Goal: Task Accomplishment & Management: Complete application form

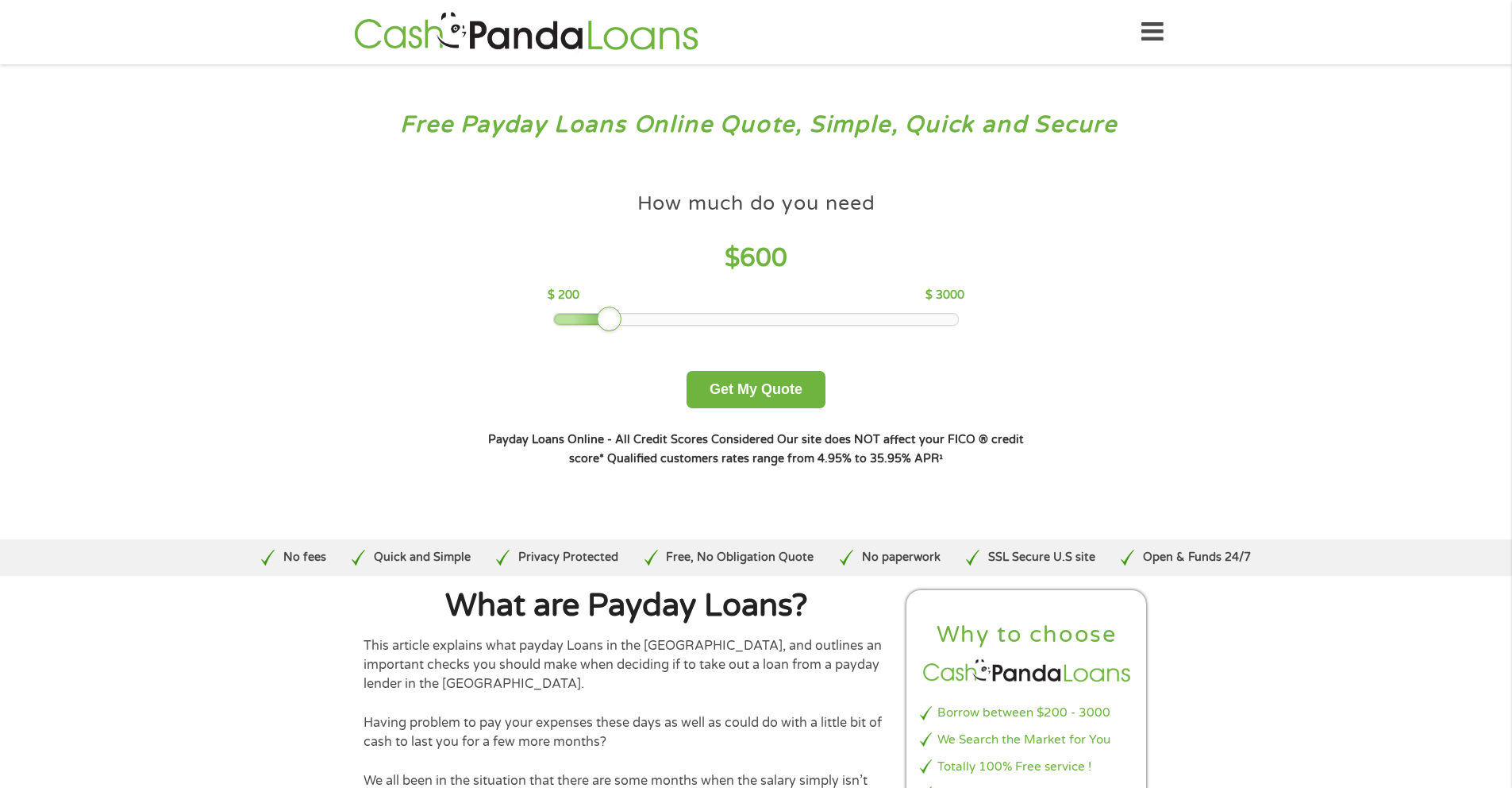
drag, startPoint x: 667, startPoint y: 323, endPoint x: 605, endPoint y: 320, distance: 62.1
click at [605, 320] on div at bounding box center [609, 319] width 26 height 26
click at [731, 393] on button "Get My Quote" at bounding box center [755, 390] width 139 height 38
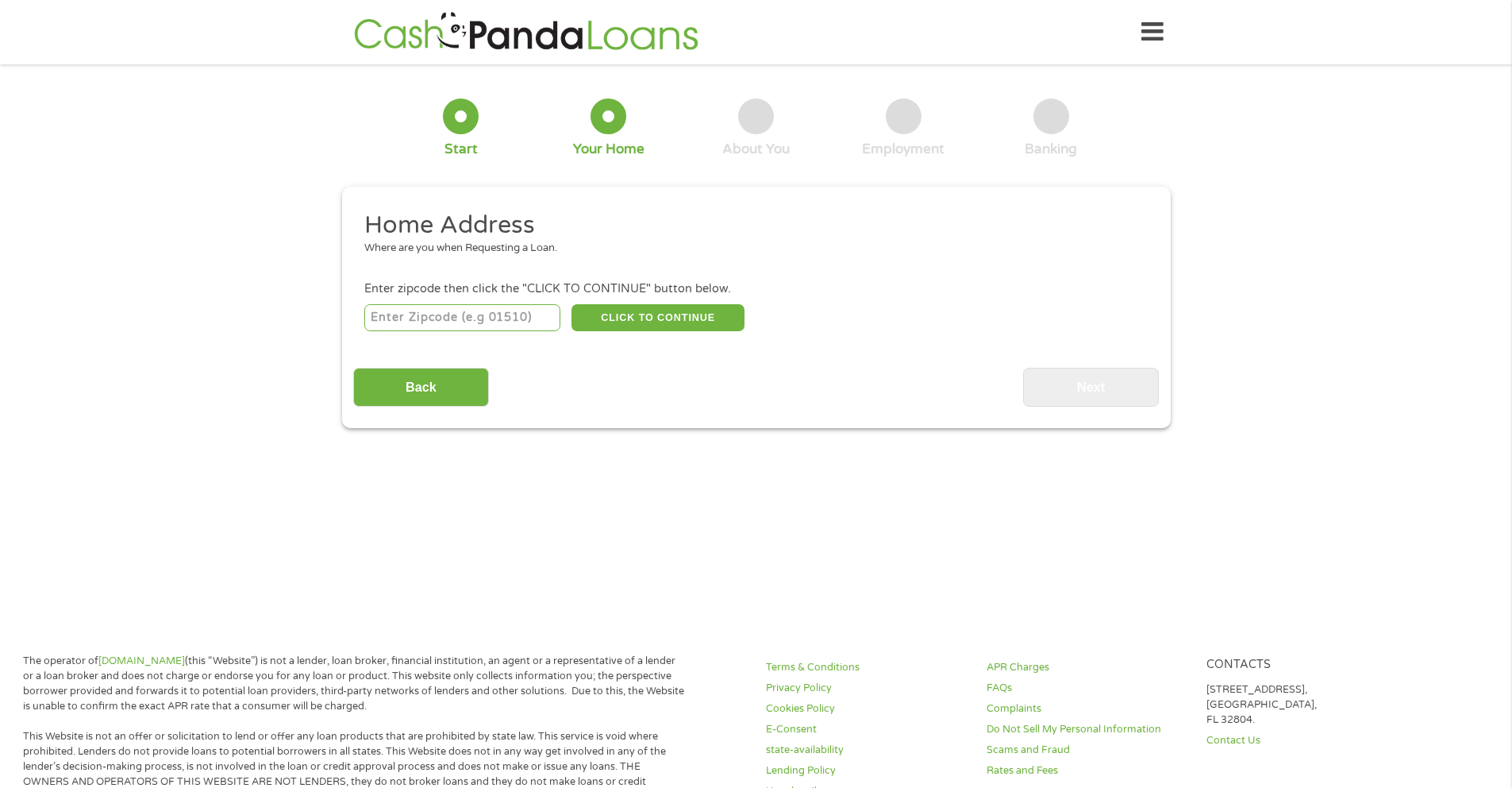
click at [535, 310] on input "number" at bounding box center [462, 318] width 196 height 27
type input "77581"
click at [659, 324] on button "CLICK TO CONTINUE" at bounding box center [657, 318] width 173 height 27
type input "77581"
type input "Pearland"
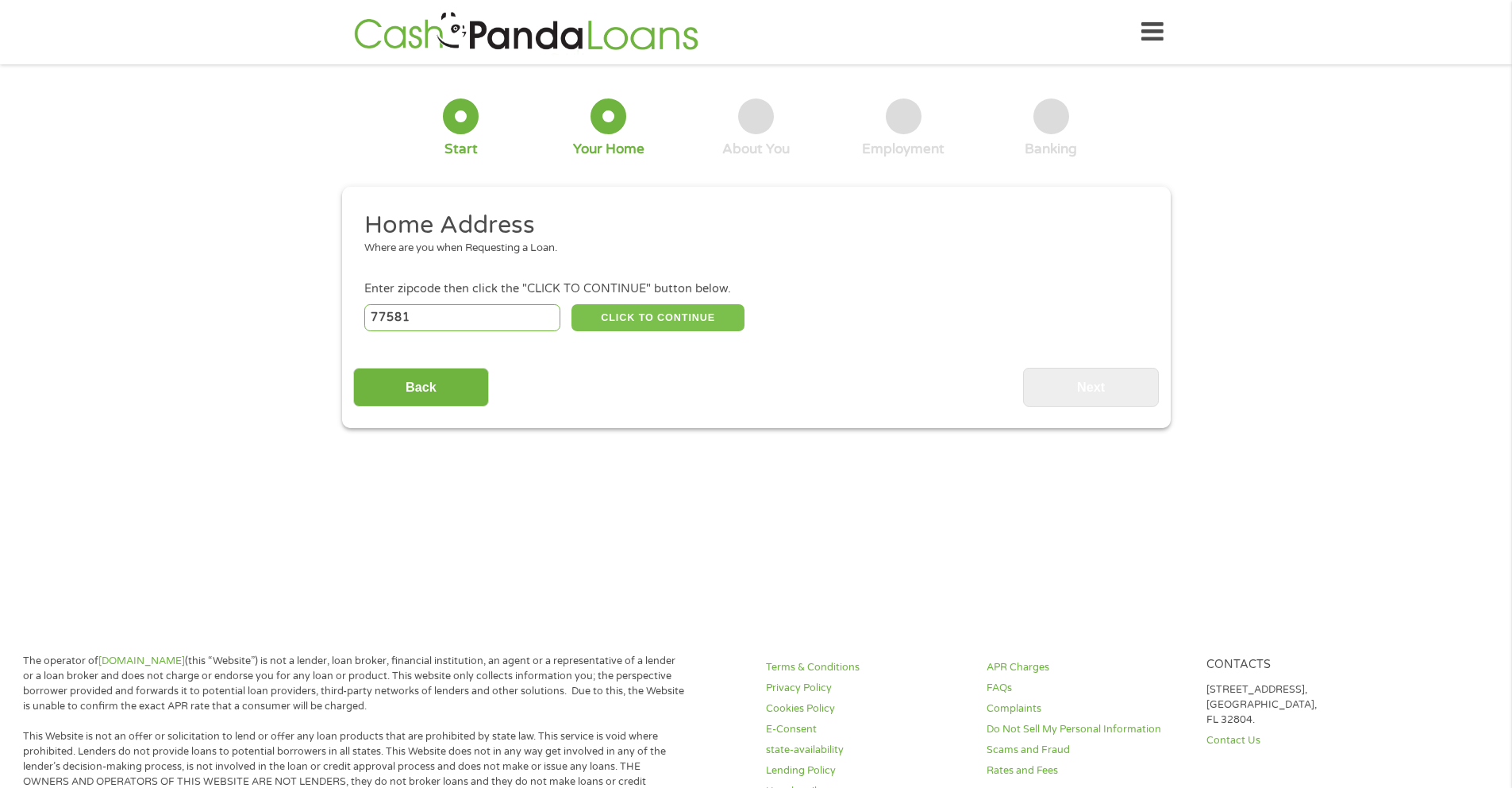
select select "[US_STATE]"
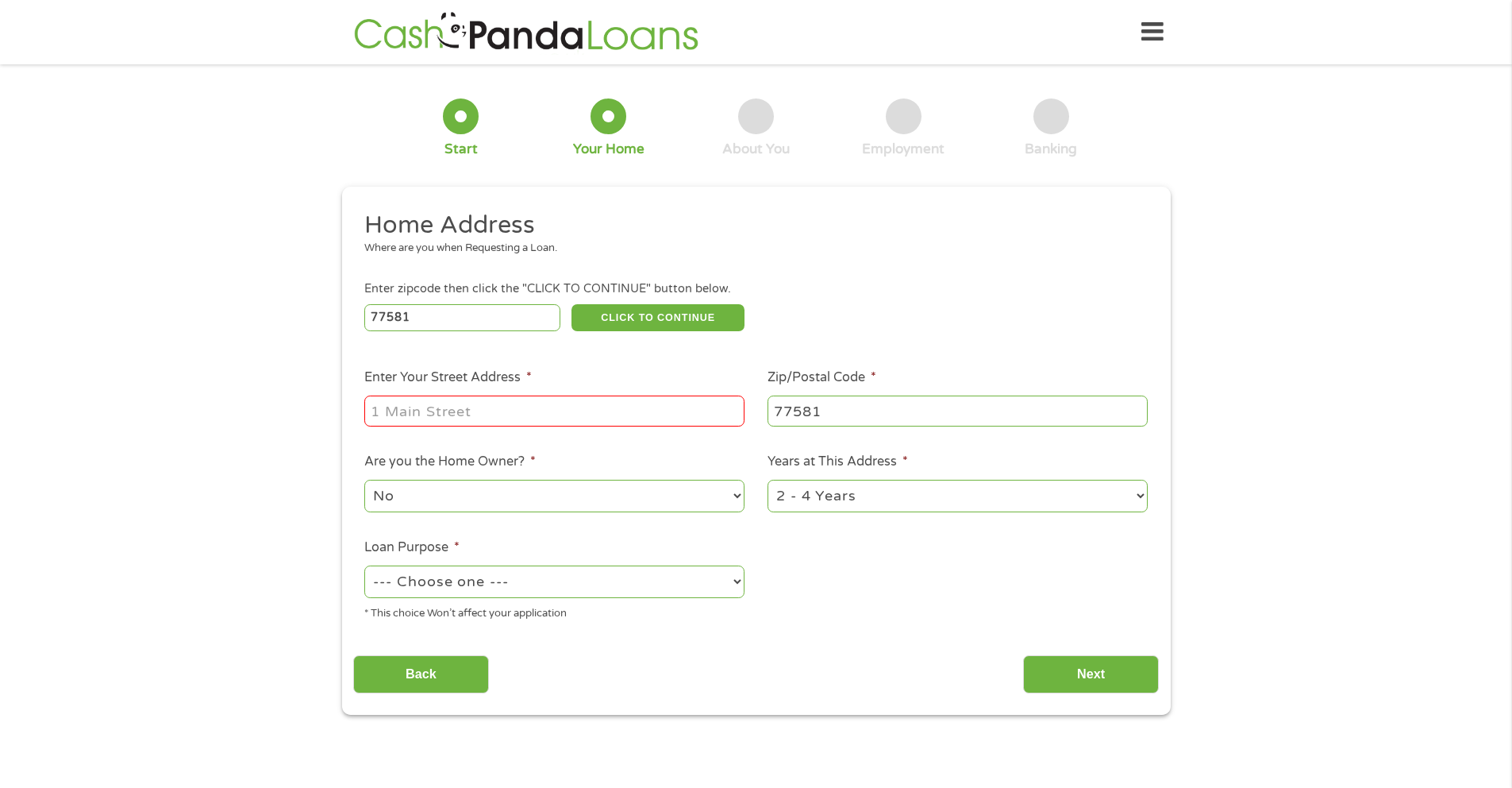
click at [562, 414] on input "Enter Your Street Address *" at bounding box center [554, 410] width 380 height 30
type input "1513 meadow wood"
click at [541, 492] on select "No Yes" at bounding box center [554, 495] width 380 height 32
click at [564, 582] on select "--- Choose one --- Pay Bills Debt Consolidation Home Improvement Major Purchase…" at bounding box center [554, 582] width 380 height 32
select select "shorttermcash"
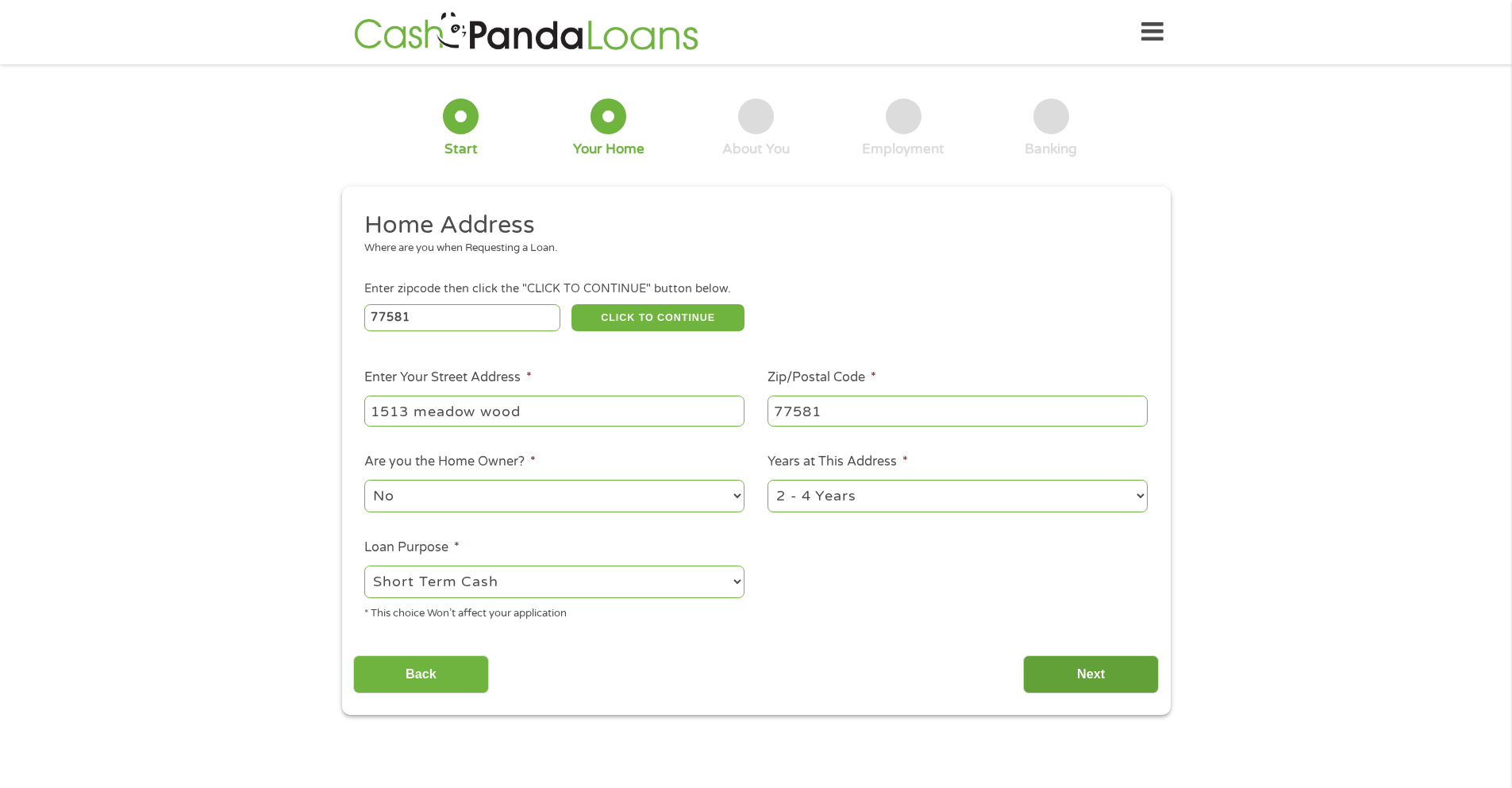
click at [1062, 663] on input "Next" at bounding box center [1090, 675] width 136 height 39
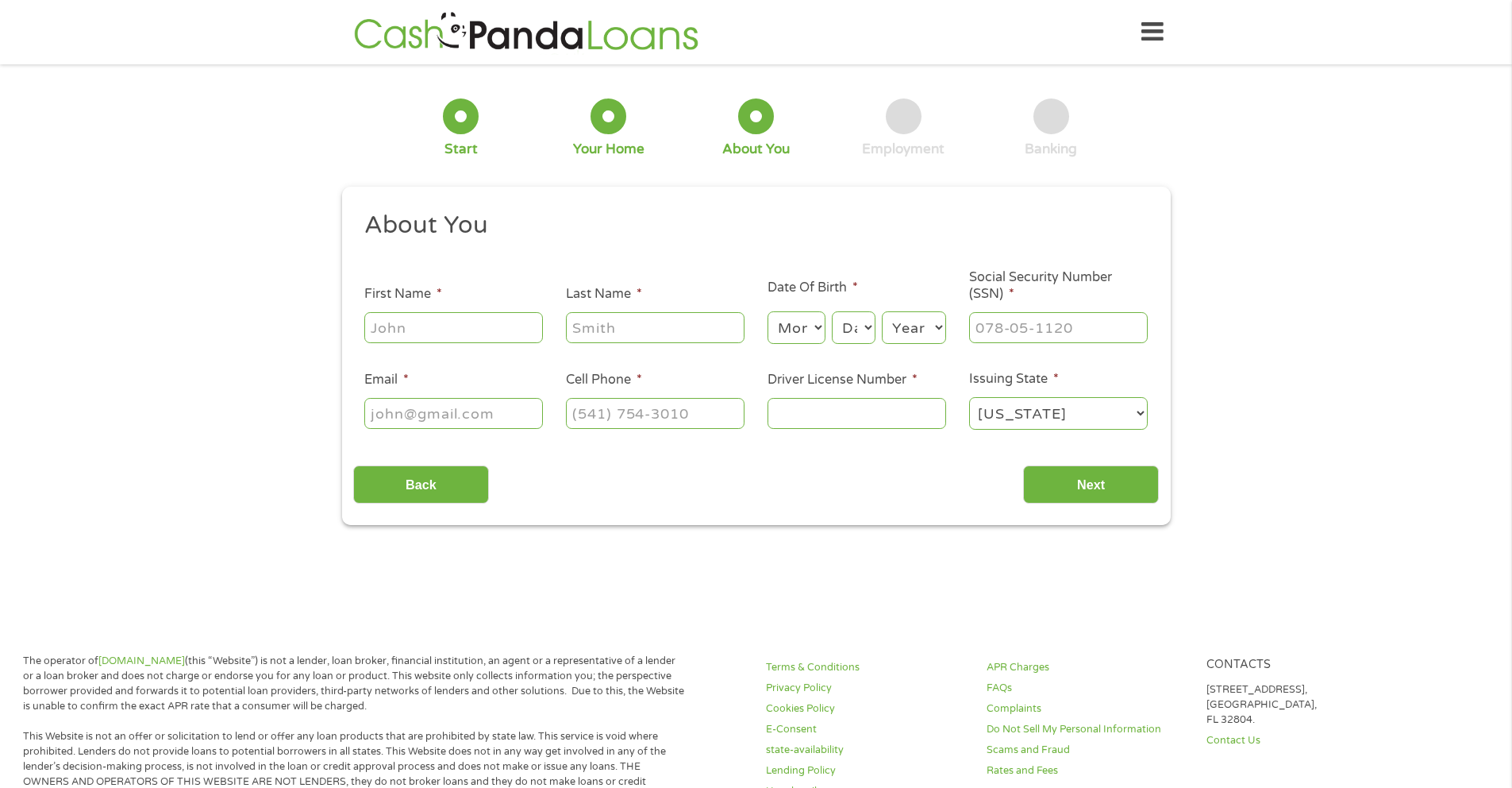
scroll to position [6, 6]
click at [470, 327] on input "First Name *" at bounding box center [453, 327] width 178 height 30
type input "[PERSON_NAME]"
drag, startPoint x: 697, startPoint y: 416, endPoint x: 680, endPoint y: 408, distance: 18.8
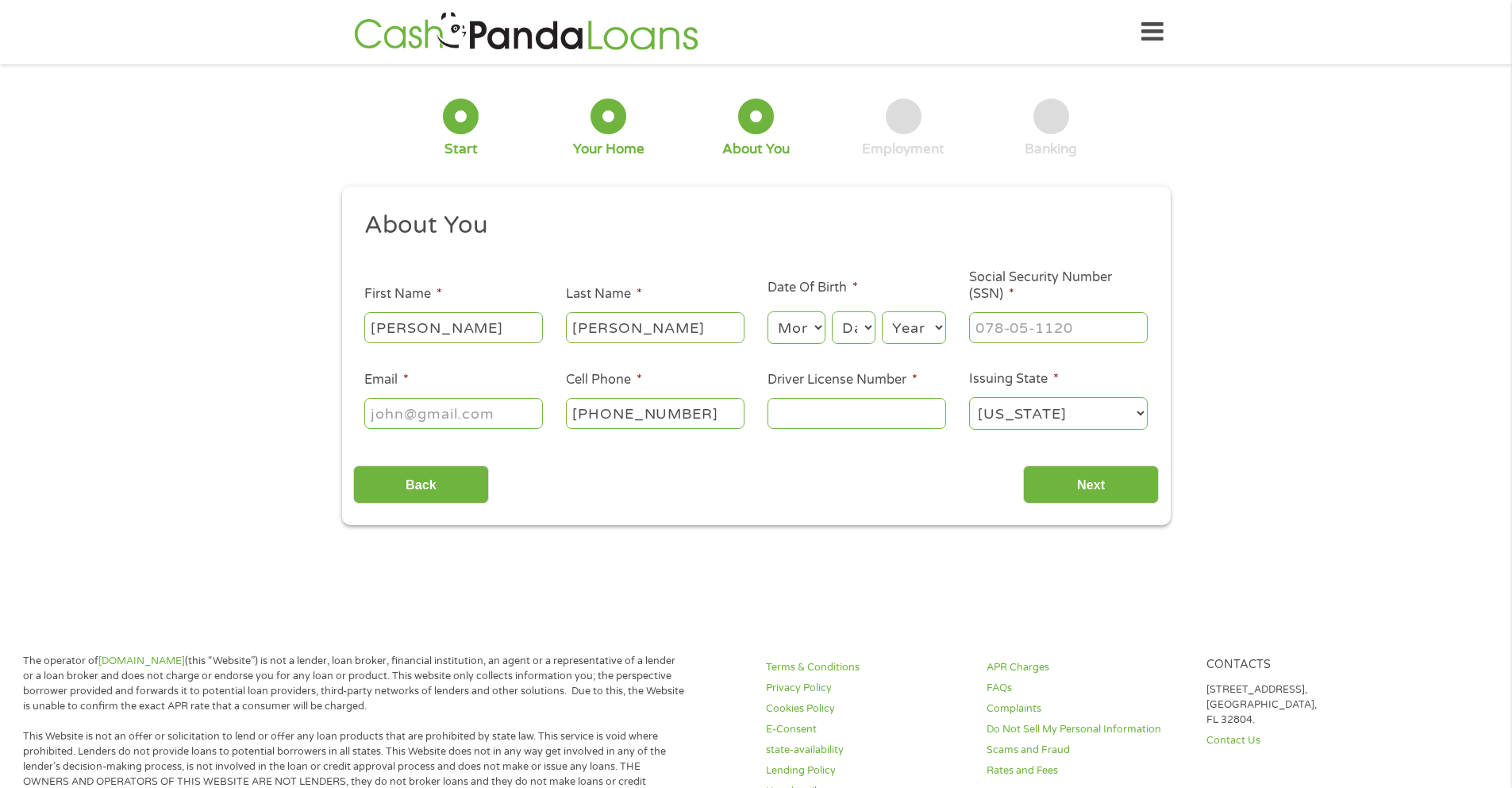
click at [671, 410] on input "[PHONE_NUMBER]" at bounding box center [655, 412] width 178 height 30
drag, startPoint x: 693, startPoint y: 408, endPoint x: 583, endPoint y: 409, distance: 110.0
click at [583, 409] on input "[PHONE_NUMBER]" at bounding box center [655, 412] width 178 height 30
drag, startPoint x: 713, startPoint y: 410, endPoint x: 698, endPoint y: 413, distance: 15.3
click at [700, 412] on input "[PHONE_NUMBER]" at bounding box center [655, 412] width 178 height 30
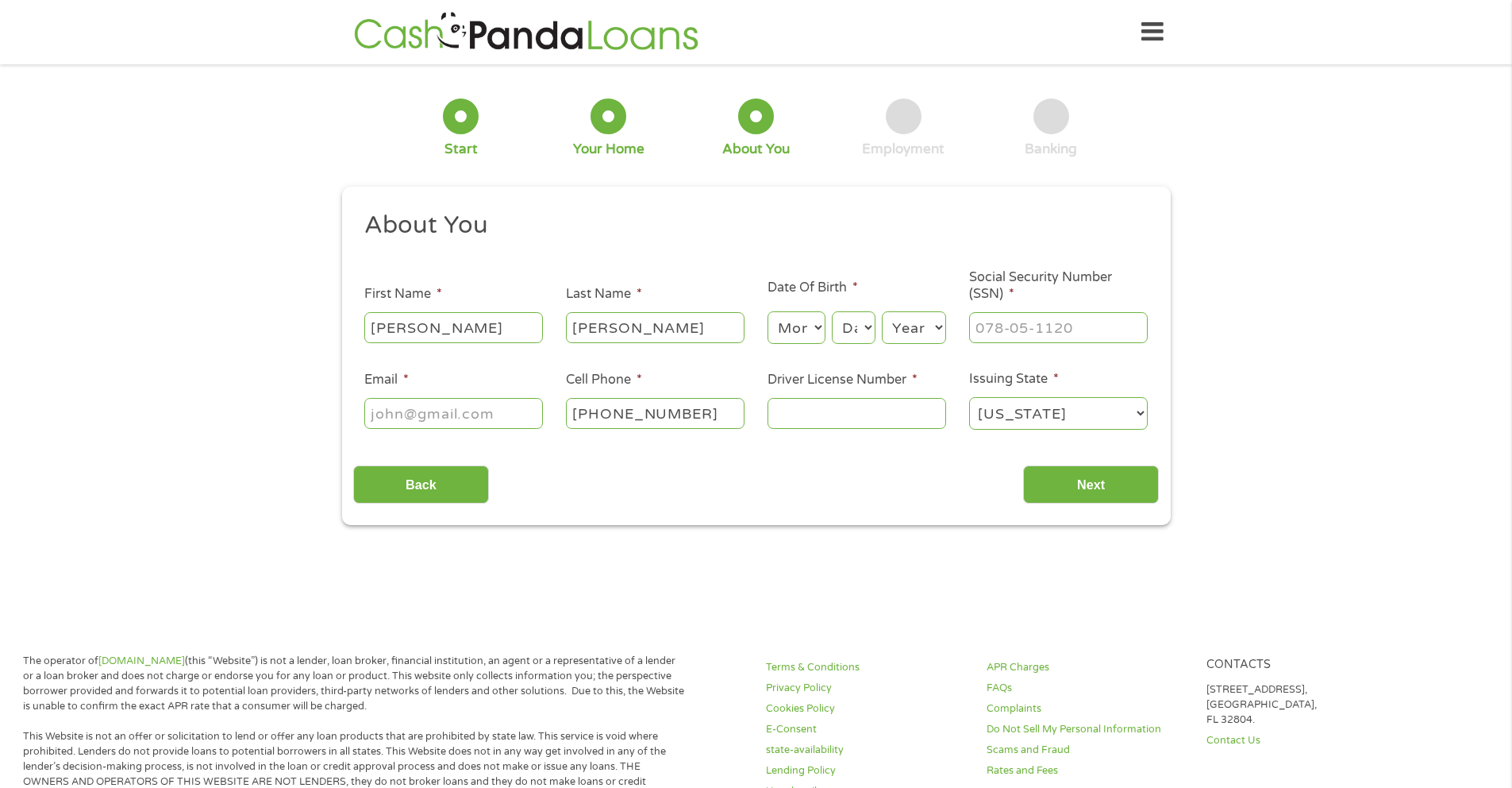
drag, startPoint x: 698, startPoint y: 413, endPoint x: 568, endPoint y: 419, distance: 130.1
click at [568, 419] on input "[PHONE_NUMBER]" at bounding box center [655, 412] width 178 height 30
type input "[PHONE_NUMBER]"
type input "23613526"
click at [1013, 330] on input "___-__-____" at bounding box center [1058, 327] width 178 height 30
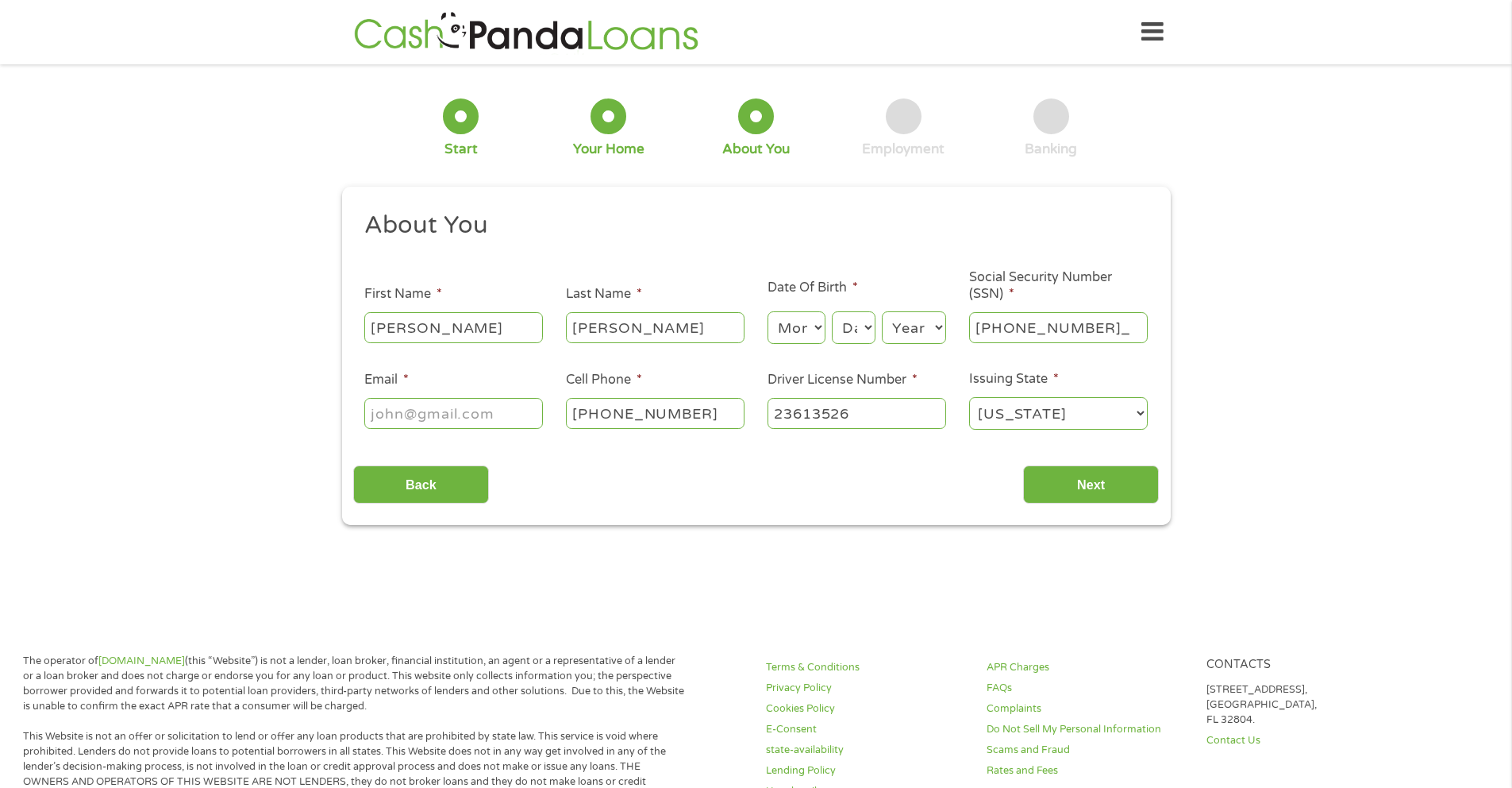
type input "465-85-3621"
click at [790, 334] on select "Month 1 2 3 4 5 6 7 8 9 10 11 12" at bounding box center [796, 327] width 58 height 32
select select "6"
click at [859, 333] on select "Day 1 2 3 4 5 6 7 8 9 10 11 12 13 14 15 16 17 18 19 20 21 22 23 24 25 26 27 28 …" at bounding box center [853, 327] width 43 height 32
select select "9"
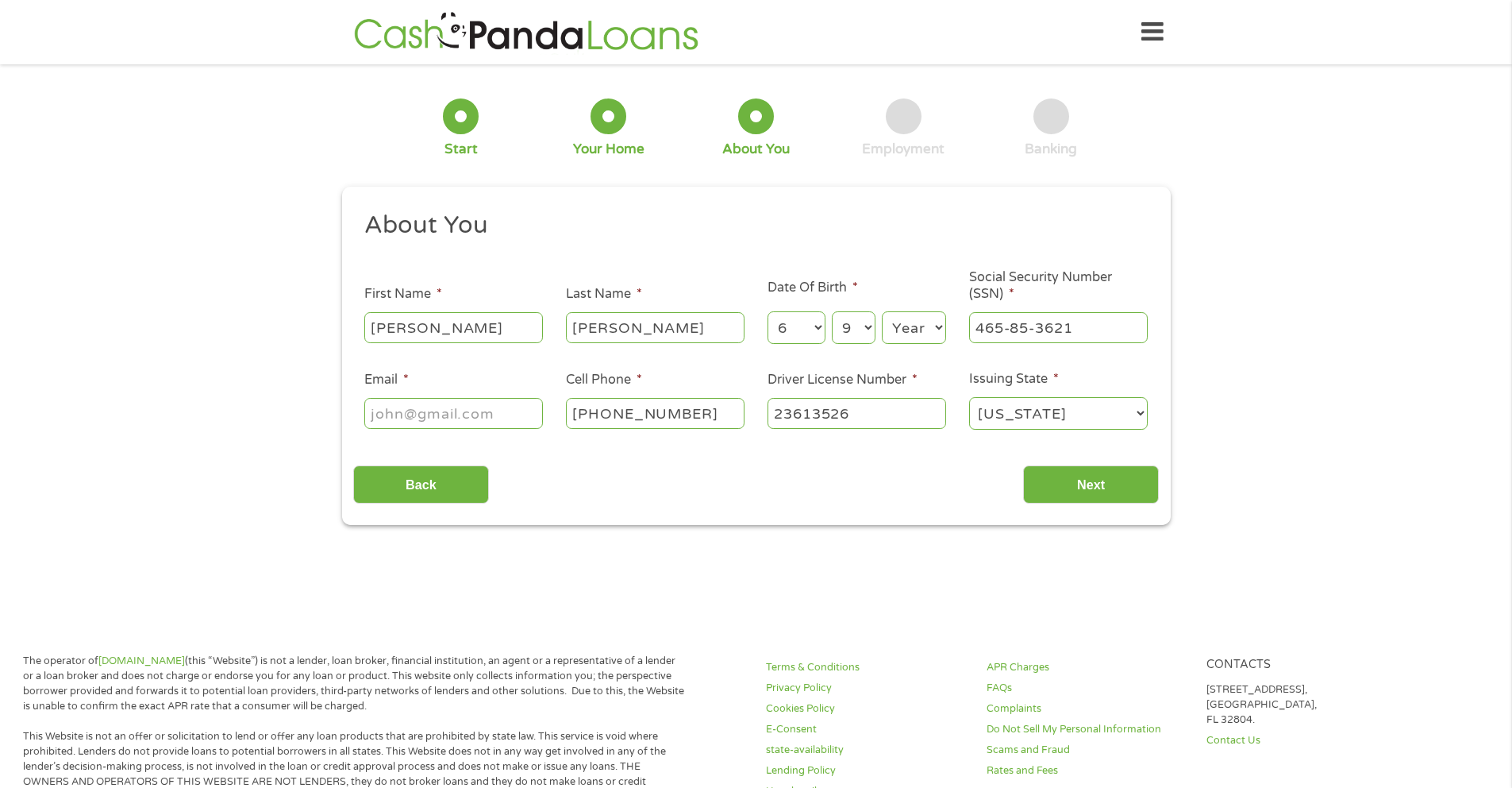
click at [905, 338] on select "Year [DATE] 2006 2005 2004 2003 2002 2001 2000 1999 1998 1997 1996 1995 1994 19…" at bounding box center [913, 327] width 64 height 32
select select "1987"
click at [514, 429] on div at bounding box center [453, 414] width 178 height 37
click at [508, 420] on input "Email *" at bounding box center [453, 412] width 178 height 30
click at [509, 414] on input "Email *" at bounding box center [453, 412] width 178 height 30
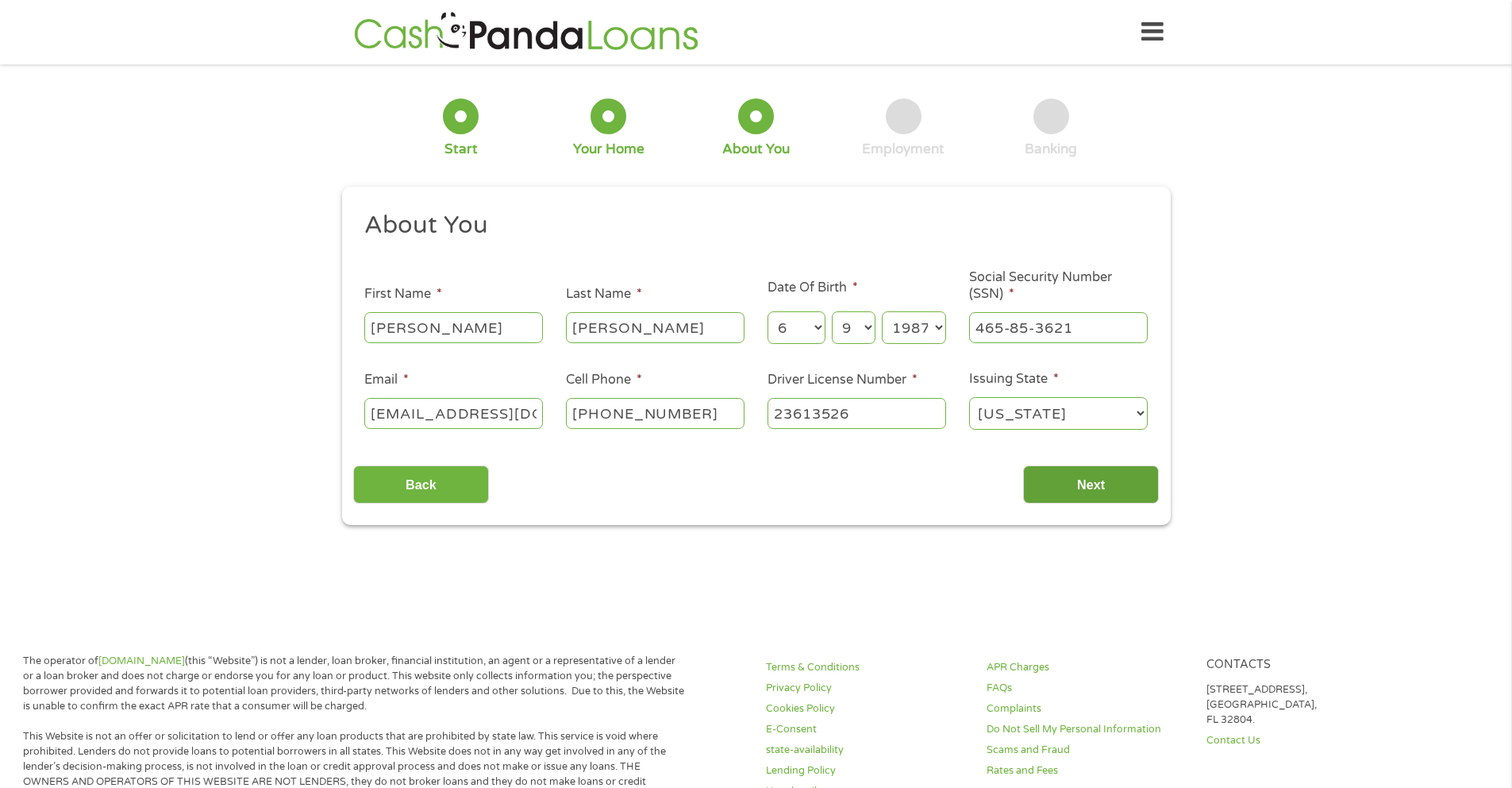
type input "[EMAIL_ADDRESS][DOMAIN_NAME]"
click at [1115, 478] on input "Next" at bounding box center [1090, 485] width 136 height 39
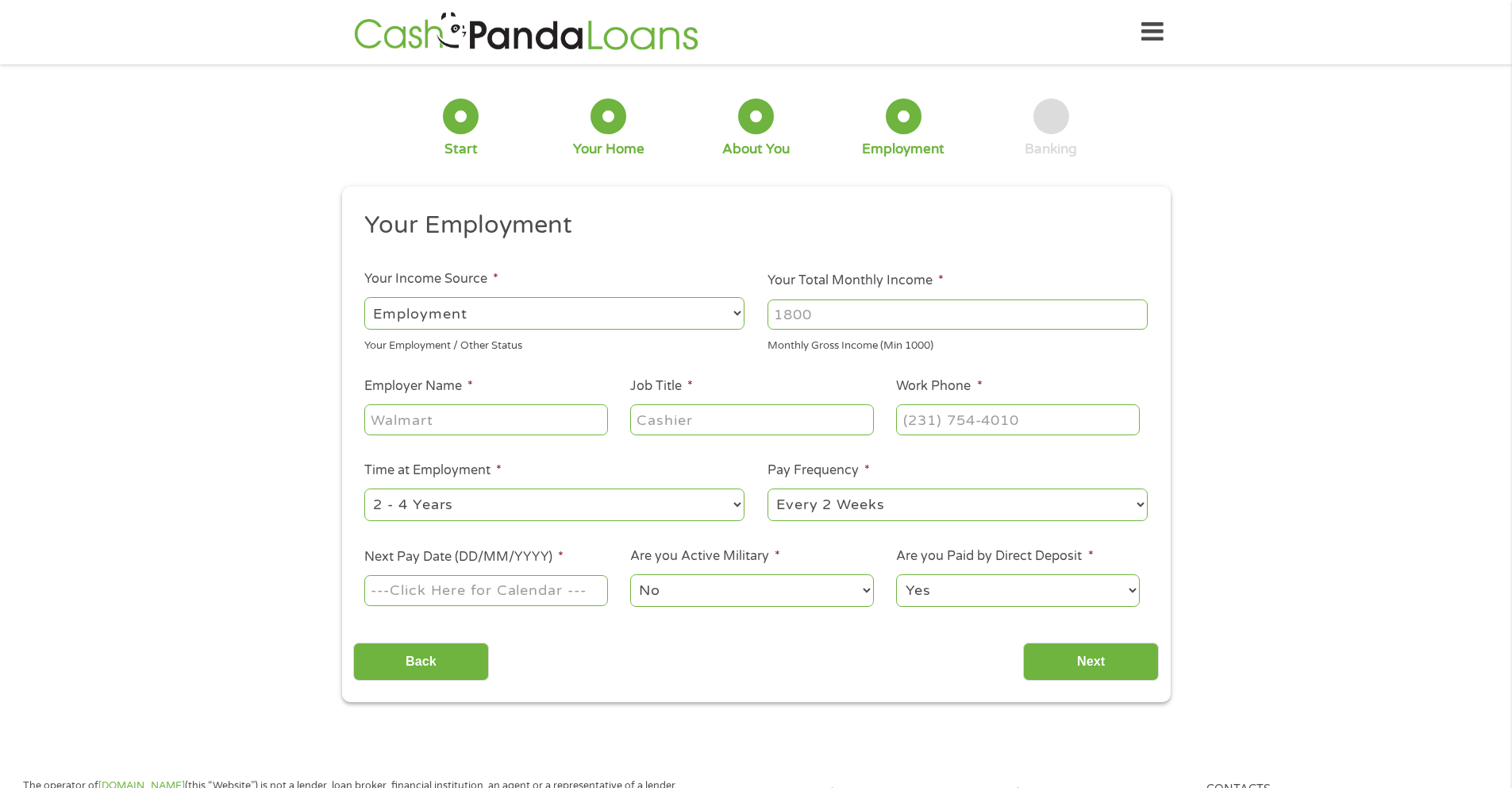
click at [486, 420] on input "Employer Name *" at bounding box center [485, 419] width 243 height 30
type input "bayou city wings"
click at [851, 316] on input "Your Total Monthly Income *" at bounding box center [957, 314] width 380 height 30
type input "4800"
click at [932, 420] on input "(___) ___-____" at bounding box center [1017, 419] width 243 height 30
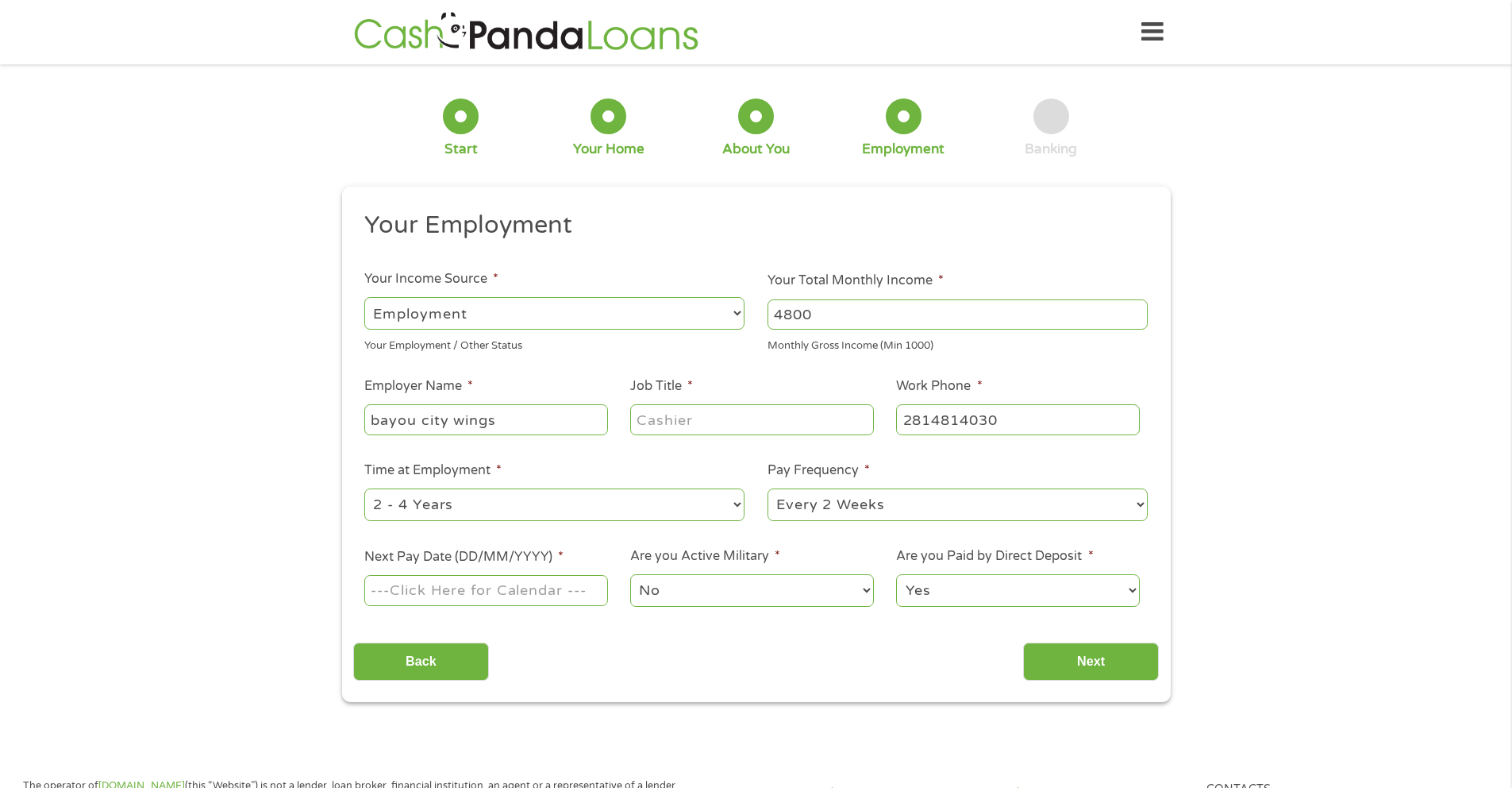
type input "[PHONE_NUMBER]"
click at [782, 423] on input "Job Title *" at bounding box center [751, 419] width 243 height 30
type input "general manager"
click at [565, 499] on select "--- Choose one --- 1 Year or less 1 - 2 Years 2 - 4 Years Over 4 Years" at bounding box center [554, 505] width 380 height 32
select select "24months"
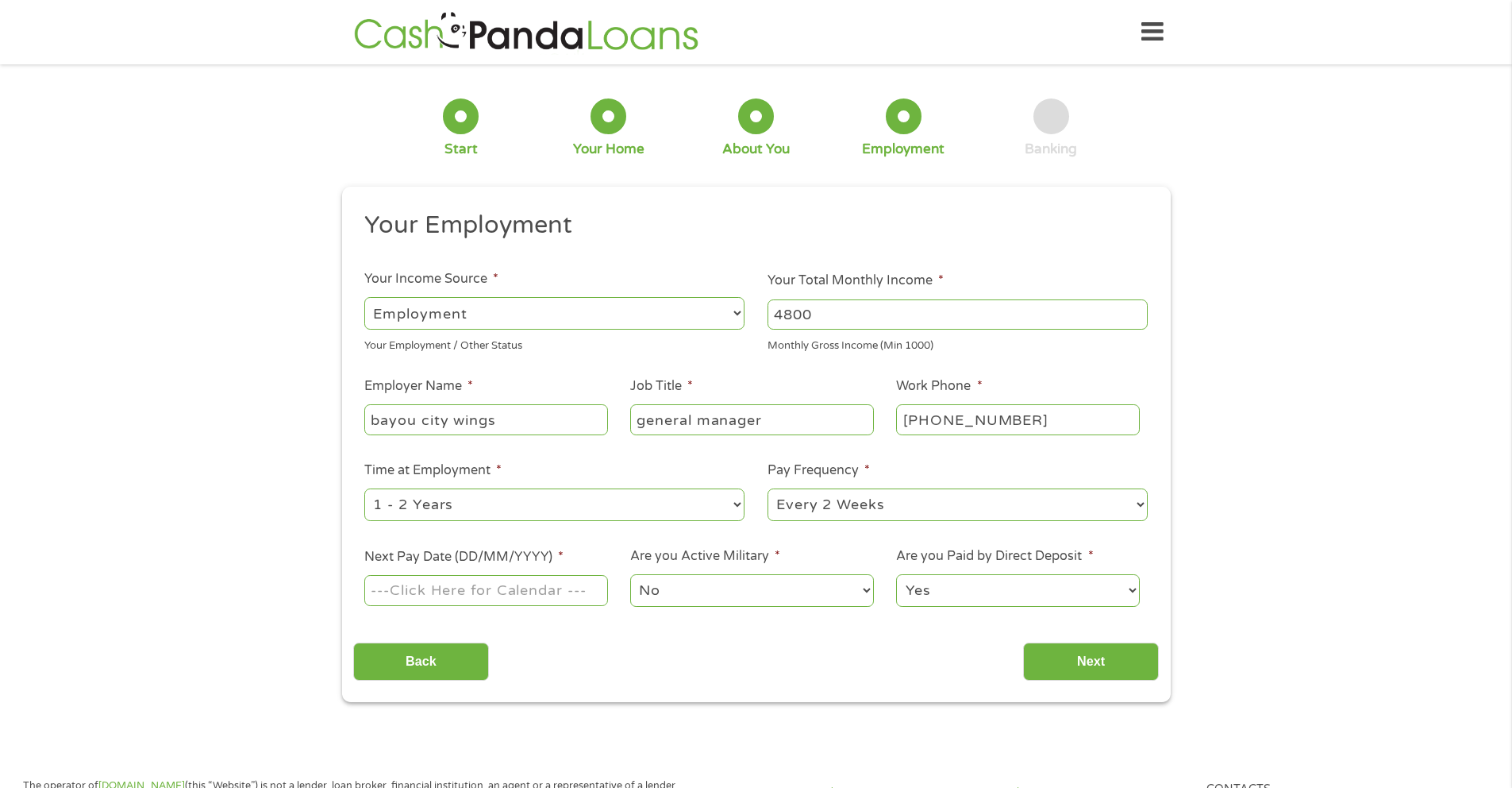
click at [560, 594] on input "Next Pay Date (DD/MM/YYYY) *" at bounding box center [485, 589] width 243 height 30
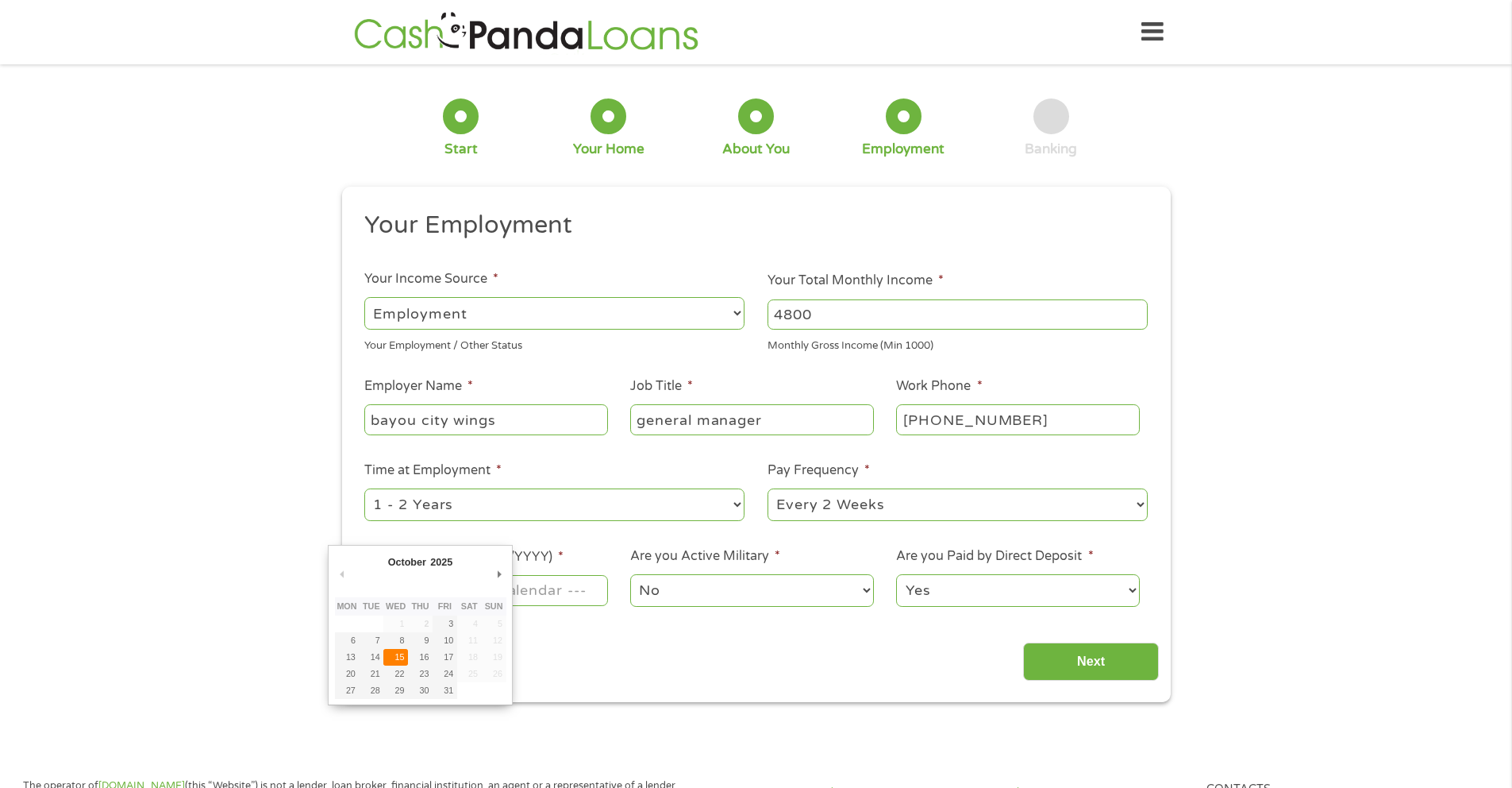
type input "[DATE]"
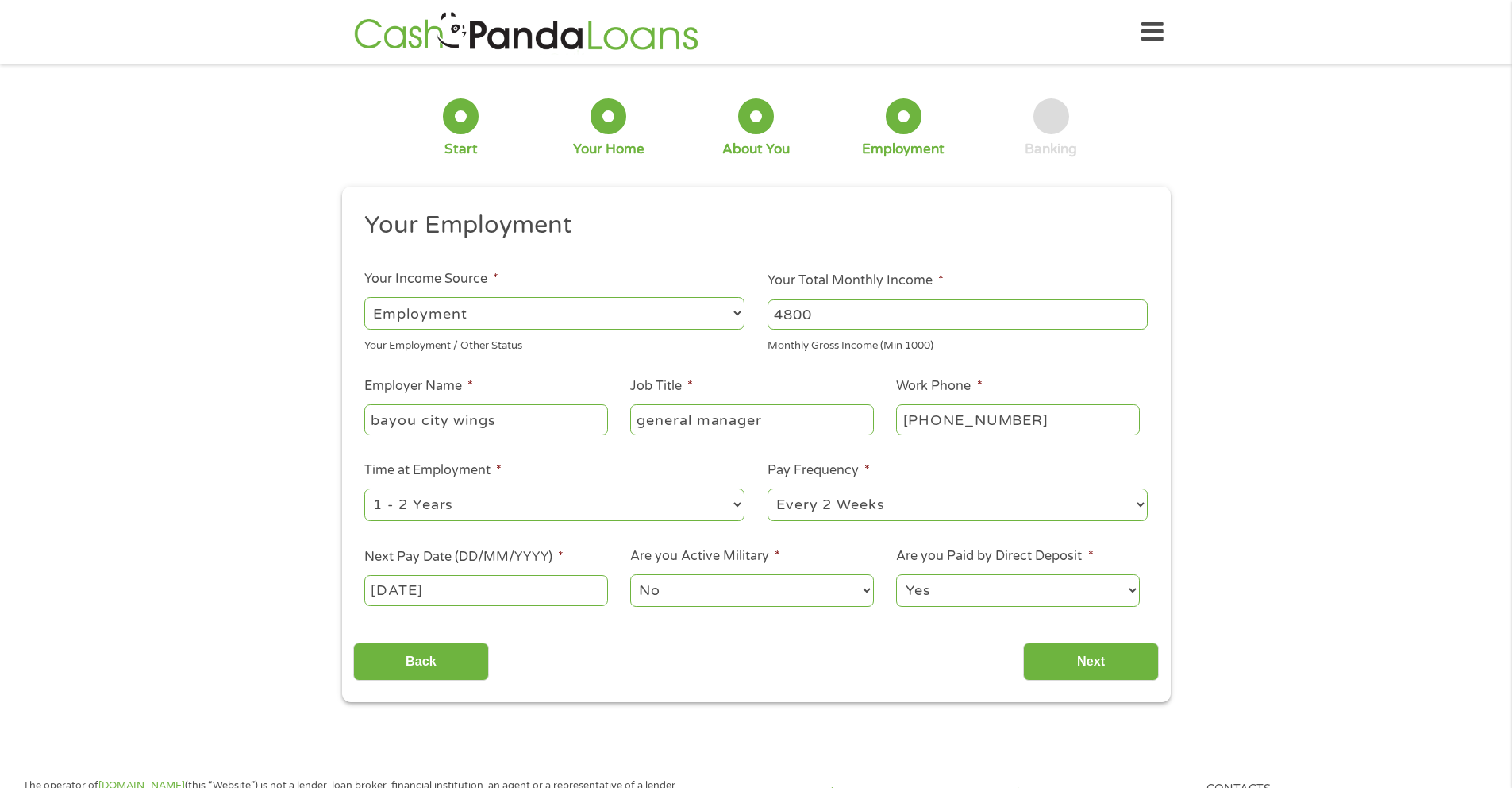
click at [821, 588] on select "No Yes" at bounding box center [751, 590] width 243 height 32
select select "1"
click at [1090, 658] on input "Next" at bounding box center [1090, 662] width 136 height 39
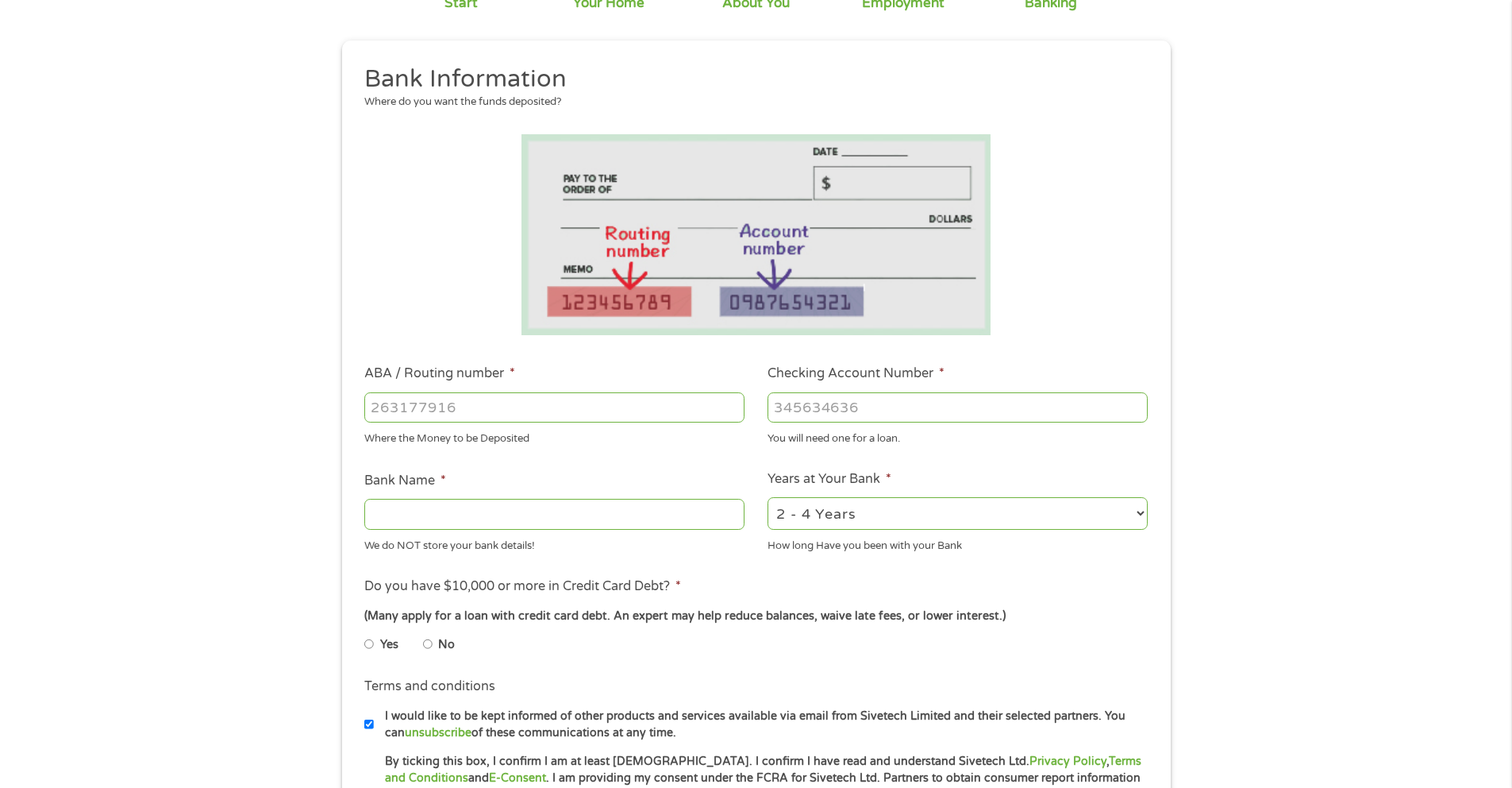
scroll to position [147, 0]
click at [617, 413] on input "ABA / Routing number *" at bounding box center [554, 406] width 380 height 30
type input "0721921891"
type input "4747163156"
click at [577, 498] on input "Bank Name *" at bounding box center [554, 513] width 380 height 30
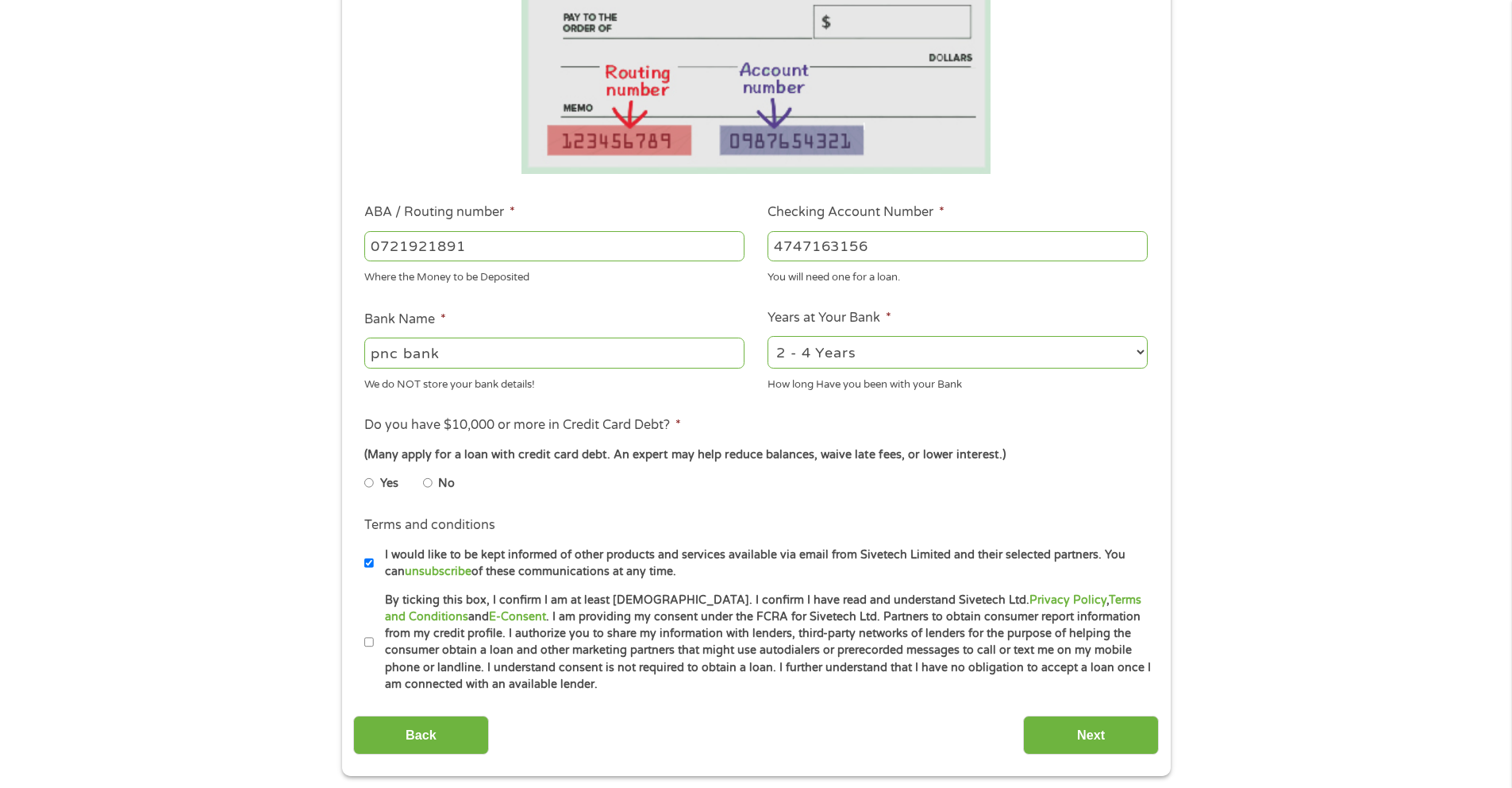
scroll to position [628, 0]
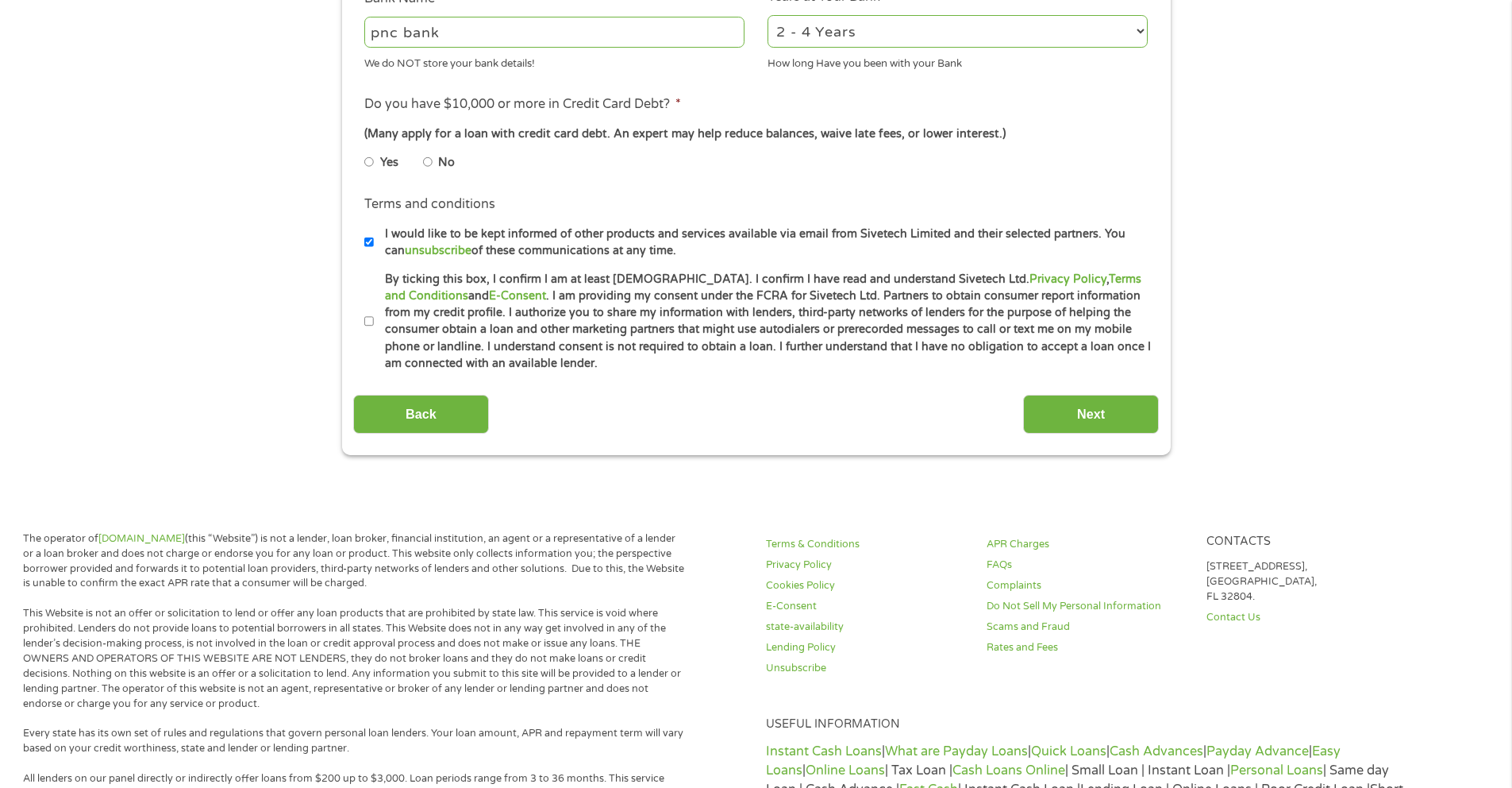
type input "pnc bank"
click at [431, 159] on input "No" at bounding box center [427, 162] width 9 height 26
radio input "true"
click at [366, 322] on input "By ticking this box, I confirm I am at least [DEMOGRAPHIC_DATA]. I confirm I ha…" at bounding box center [368, 322] width 9 height 26
checkbox input "true"
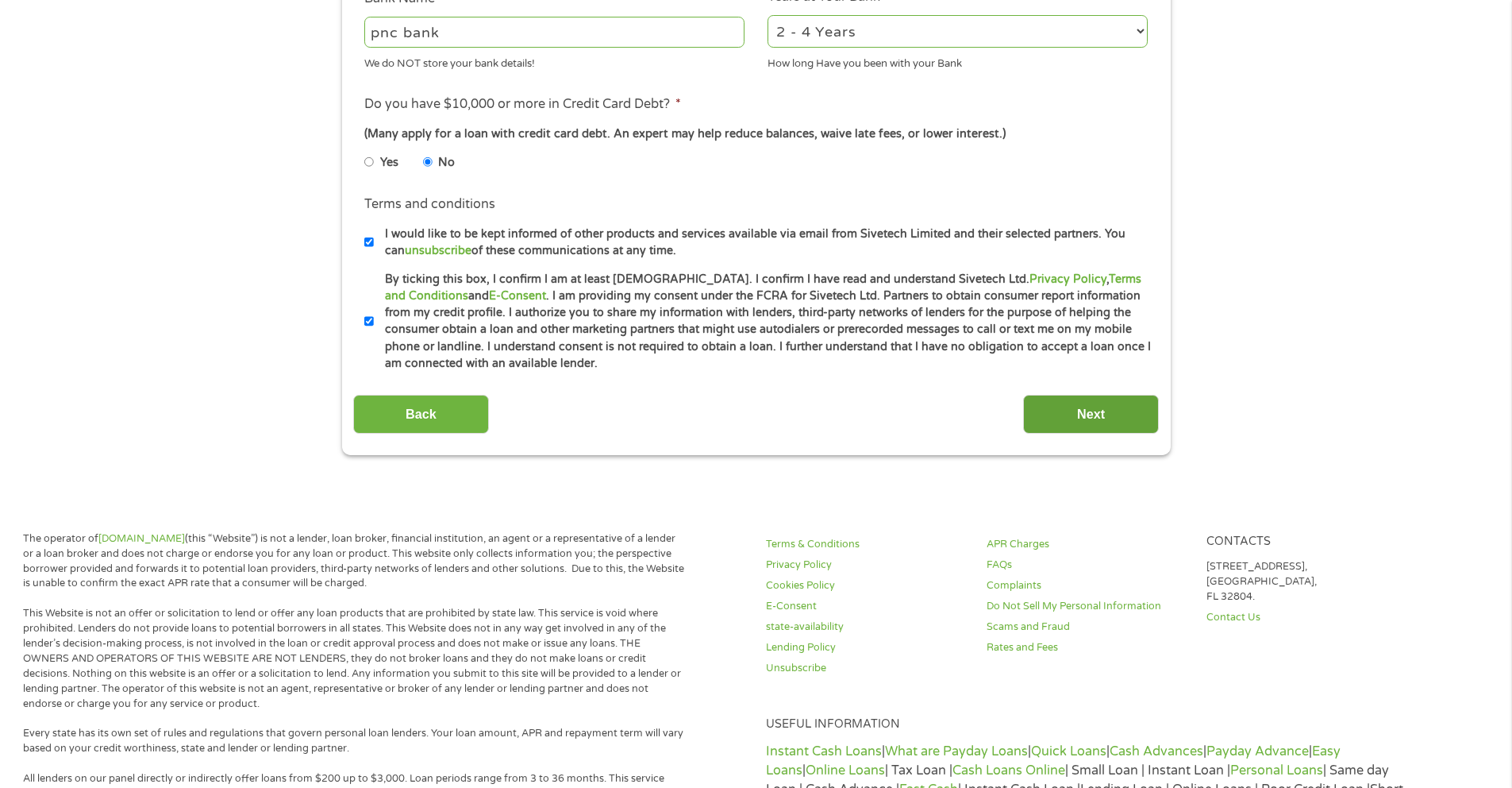
click at [1076, 428] on input "Next" at bounding box center [1090, 414] width 136 height 39
click at [1078, 417] on input "Next" at bounding box center [1090, 414] width 136 height 39
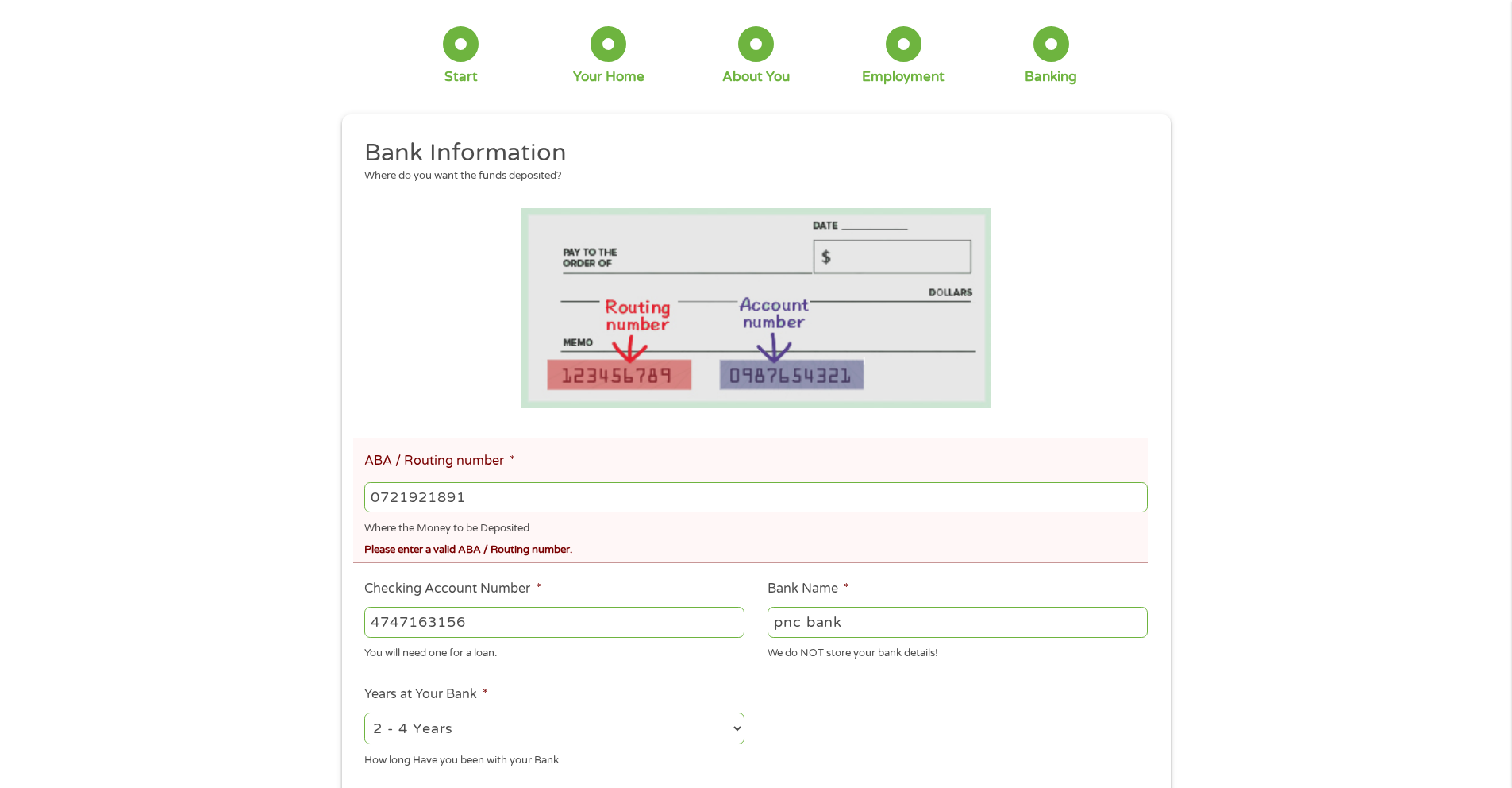
scroll to position [134, 0]
click at [774, 494] on input "0721921891" at bounding box center [755, 494] width 782 height 30
type input "071921891"
type input "PNC BANK NA"
type input "071921891"
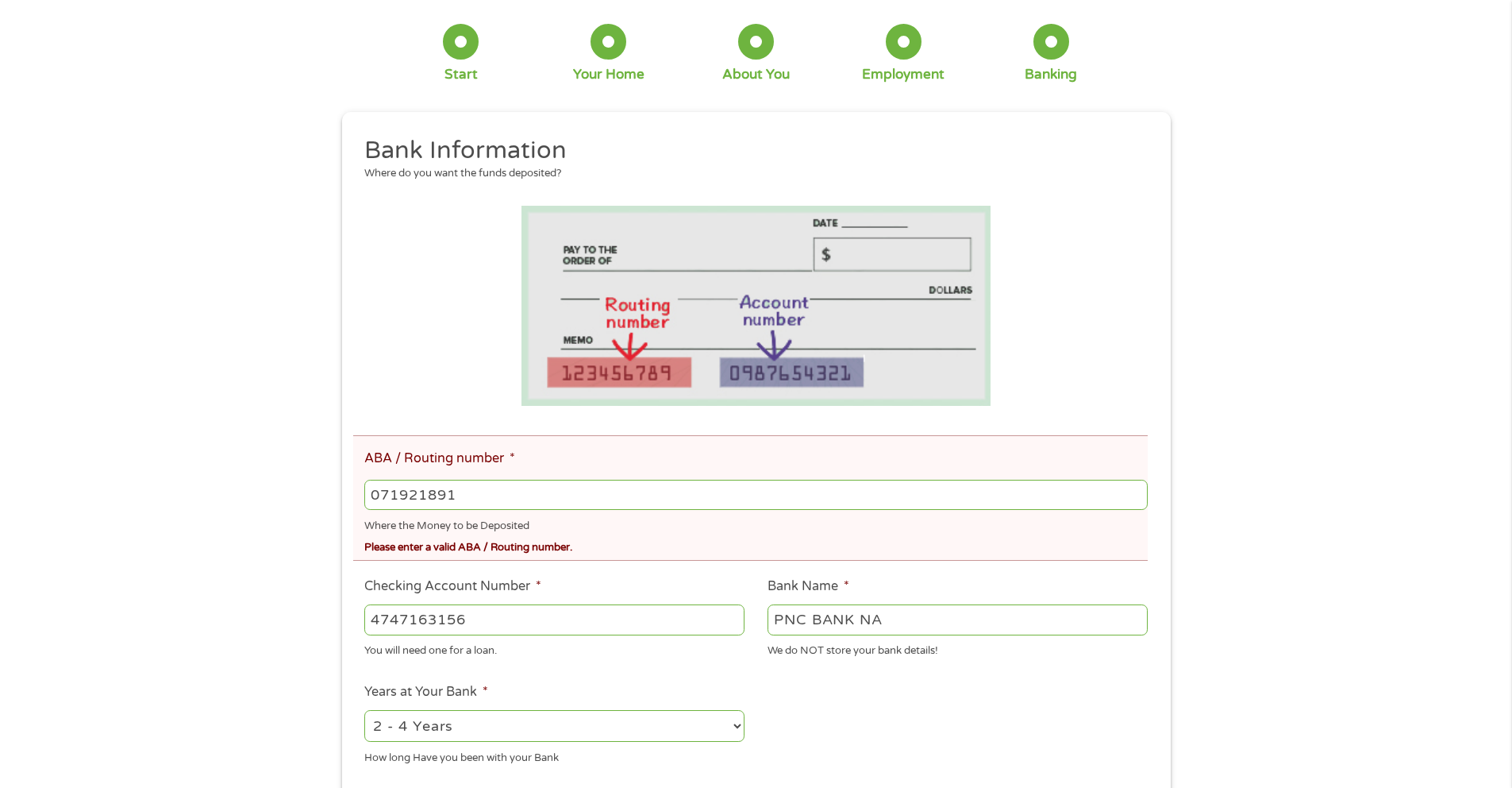
click at [1122, 374] on li at bounding box center [755, 306] width 805 height 201
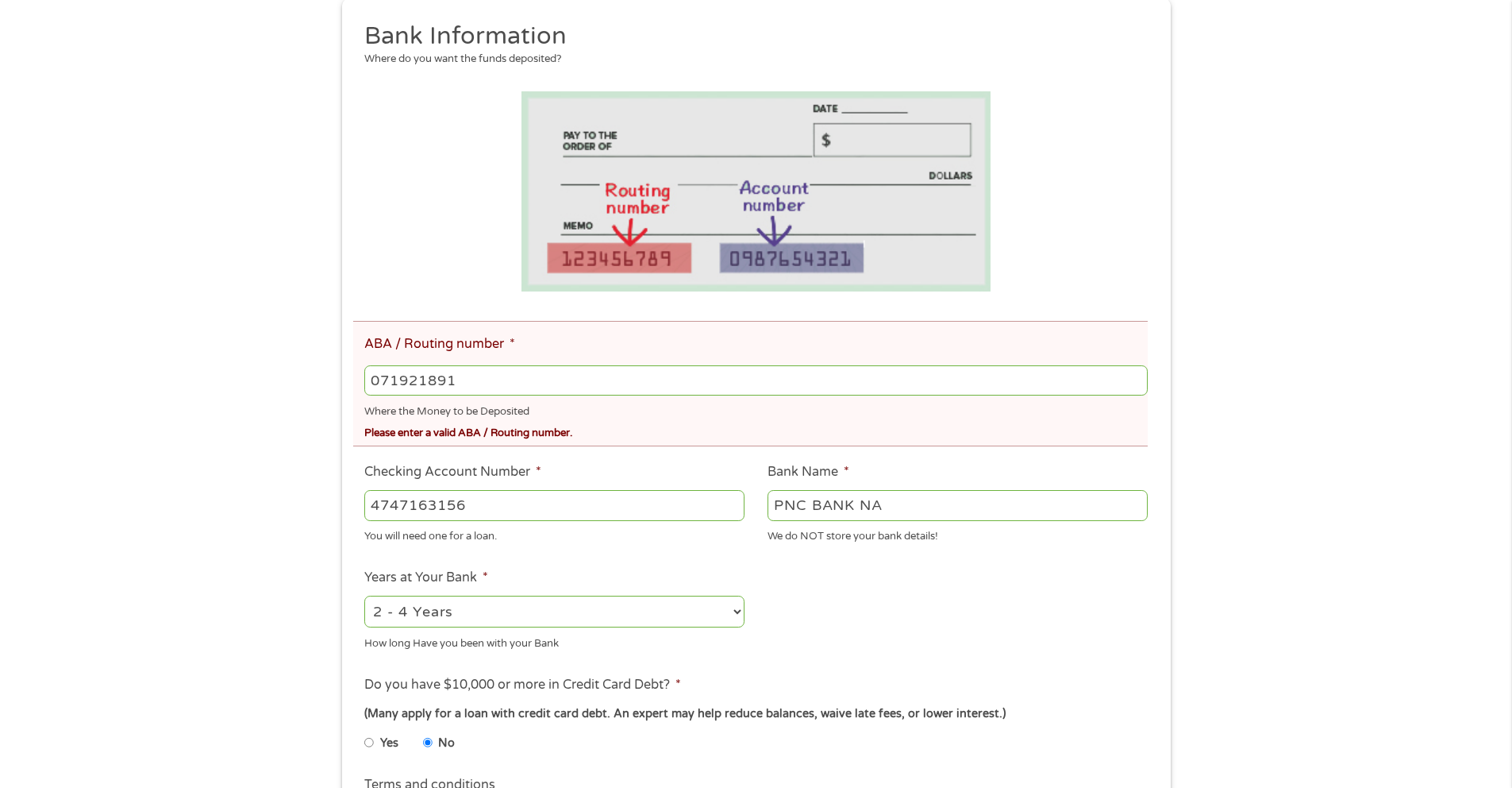
scroll to position [252, 0]
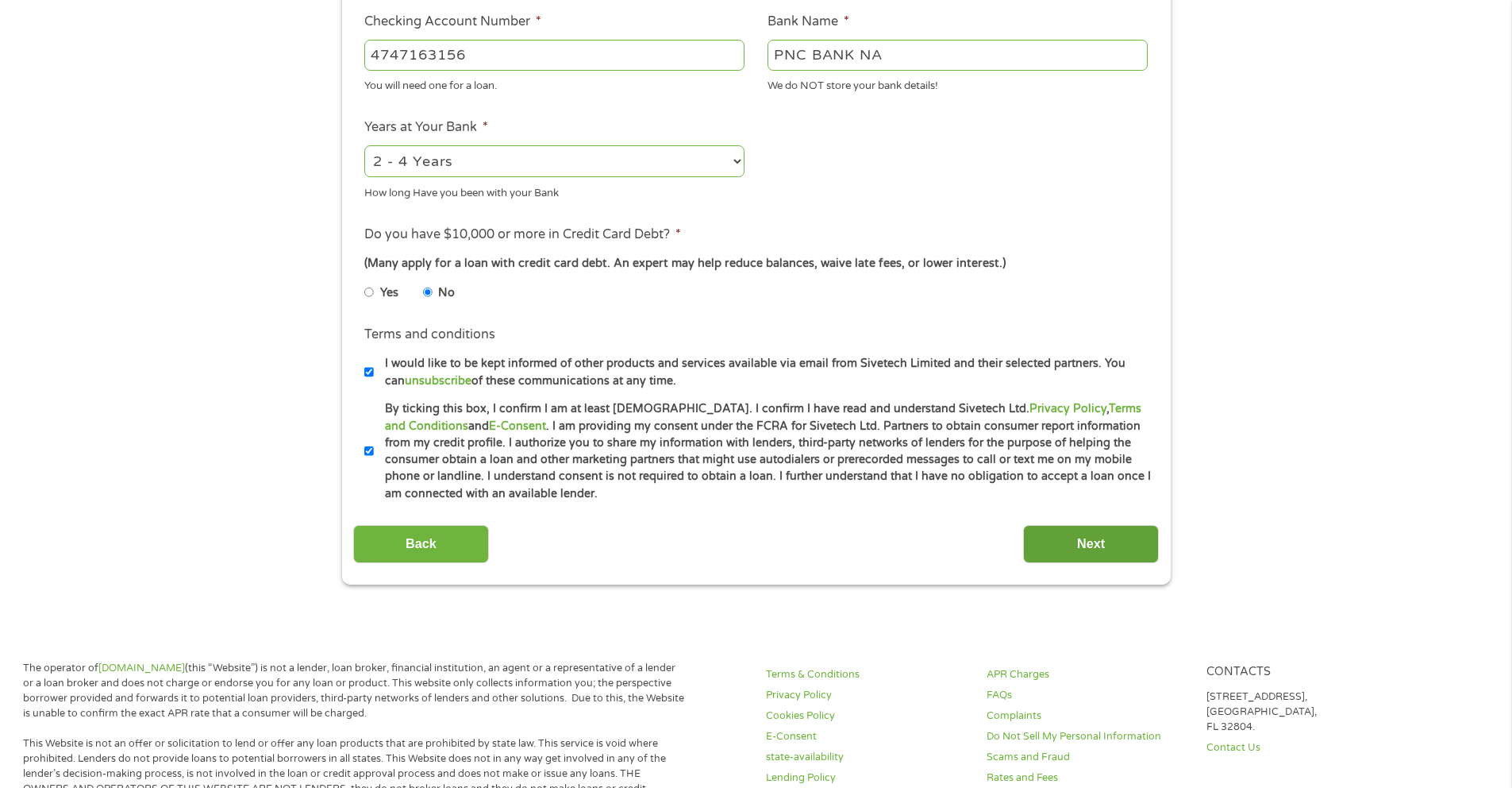
click at [1049, 536] on input "Next" at bounding box center [1090, 544] width 136 height 39
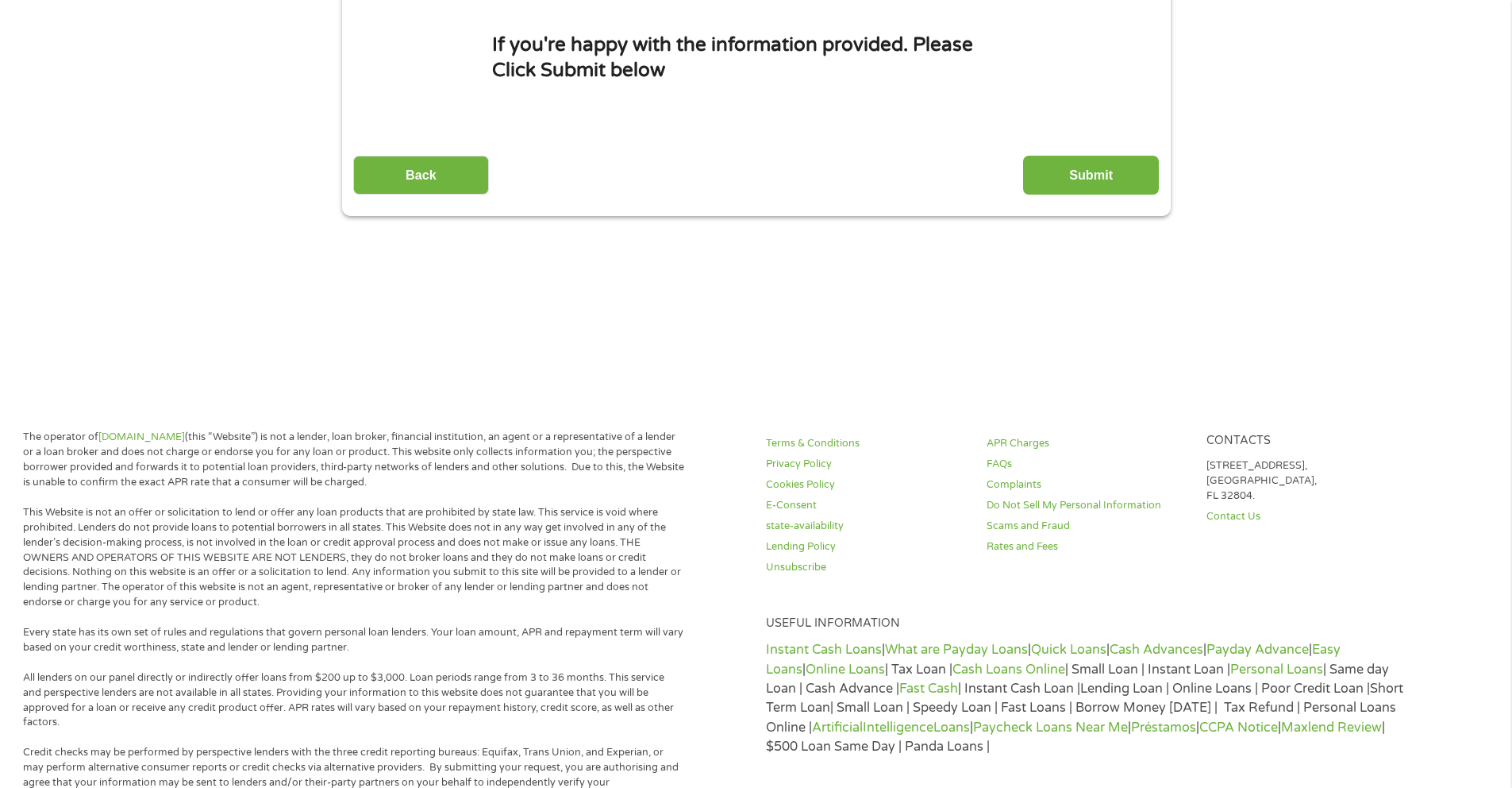
scroll to position [0, 0]
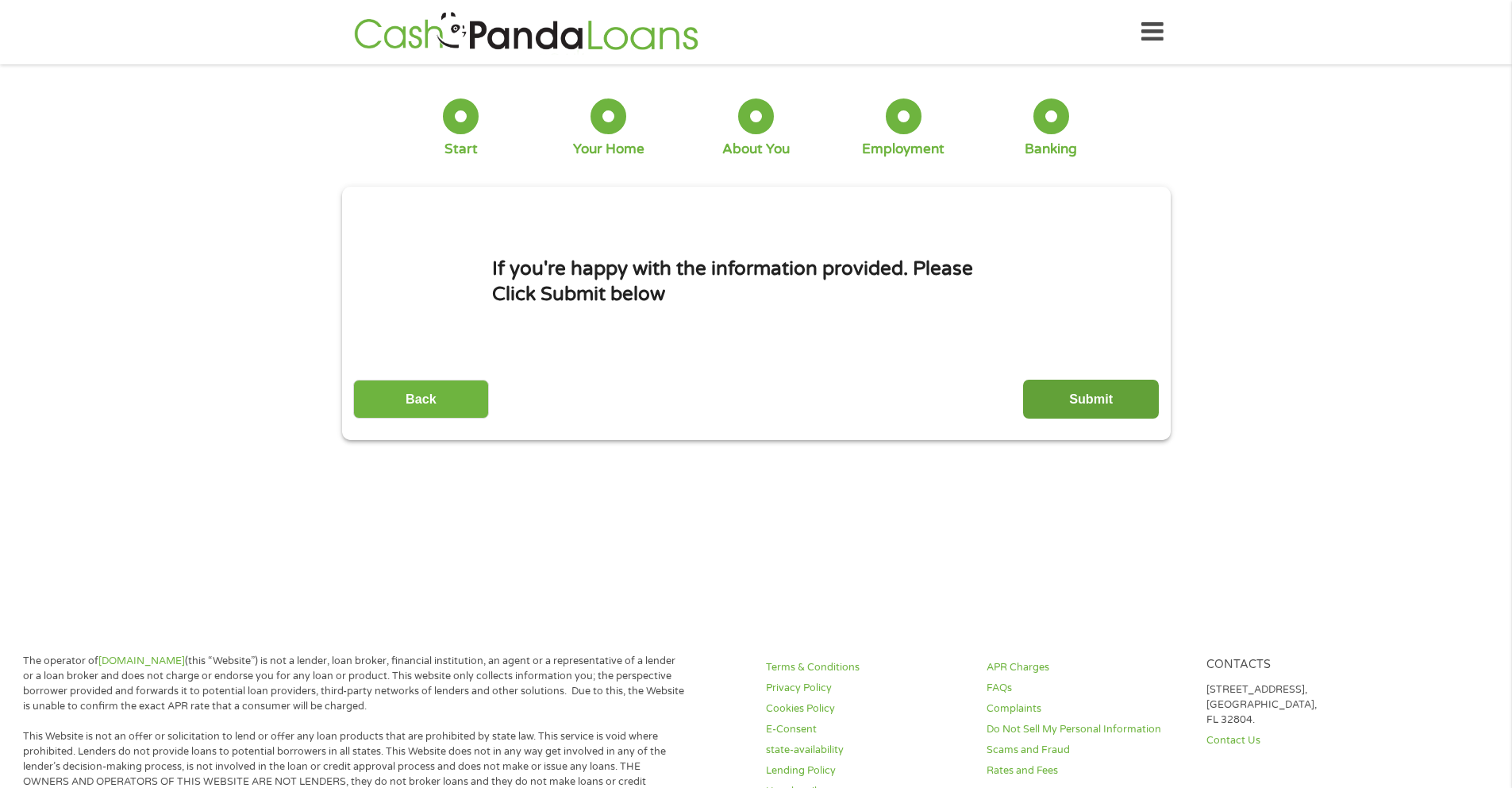
click at [1053, 408] on input "Submit" at bounding box center [1090, 399] width 136 height 39
